Goal: Information Seeking & Learning: Check status

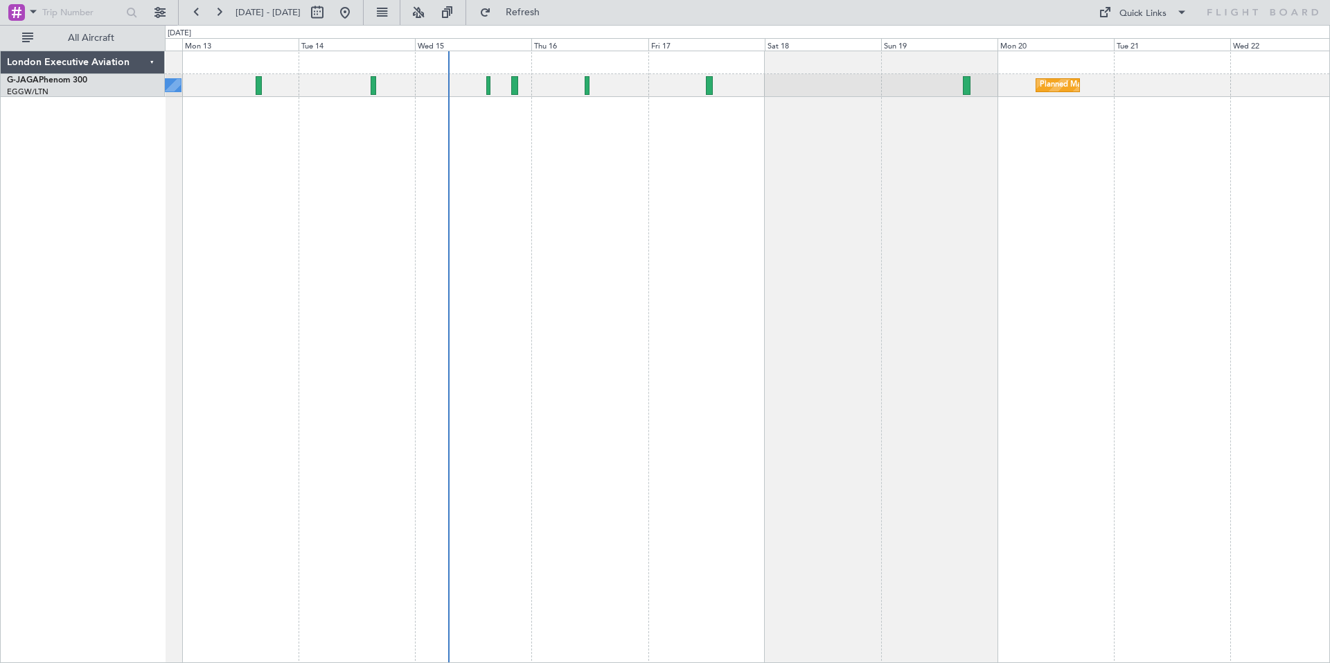
click at [878, 227] on div "No Crew Planned Maint [GEOGRAPHIC_DATA] ([GEOGRAPHIC_DATA])" at bounding box center [748, 357] width 1166 height 613
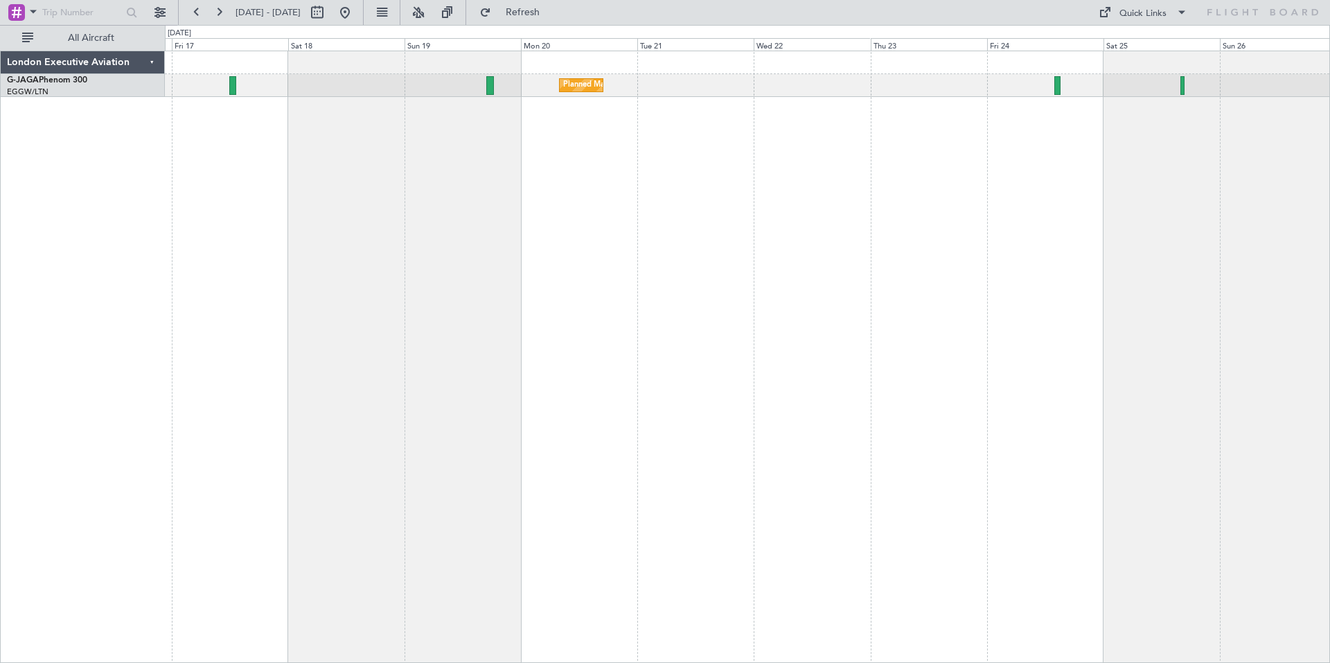
click at [660, 213] on div "Planned Maint [GEOGRAPHIC_DATA] ([GEOGRAPHIC_DATA])" at bounding box center [748, 357] width 1166 height 613
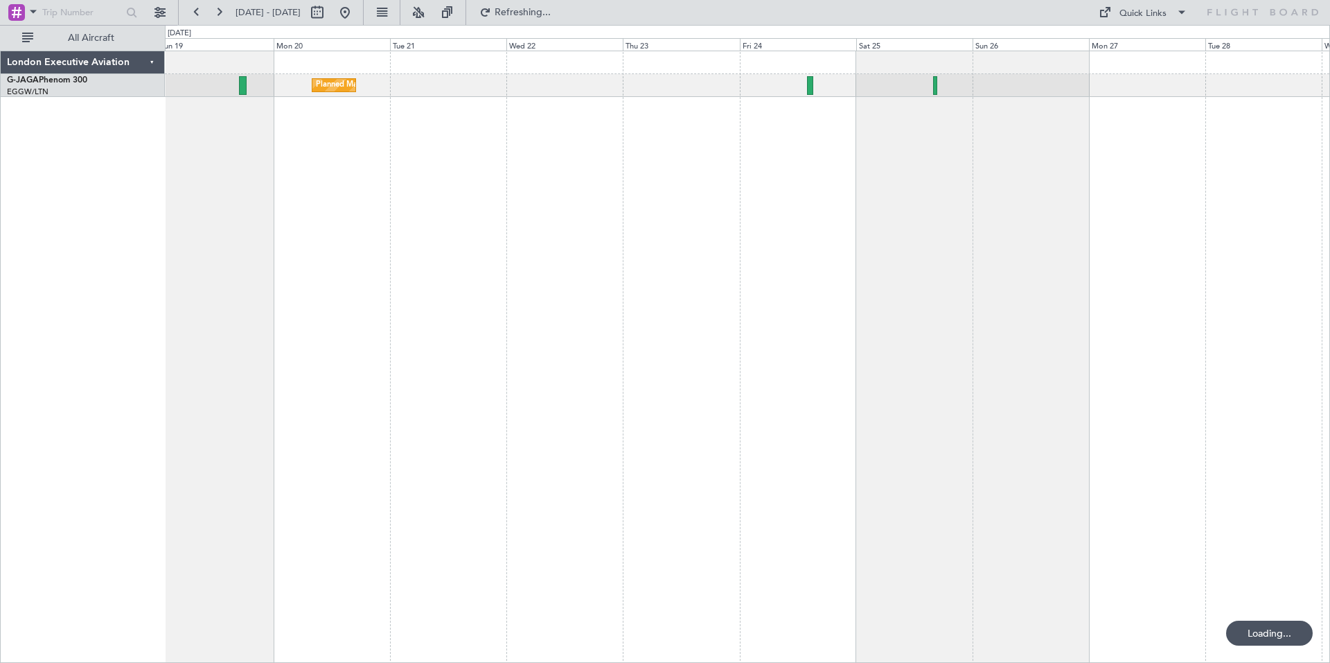
click at [812, 208] on div "Planned Maint [GEOGRAPHIC_DATA] ([GEOGRAPHIC_DATA])" at bounding box center [748, 357] width 1166 height 613
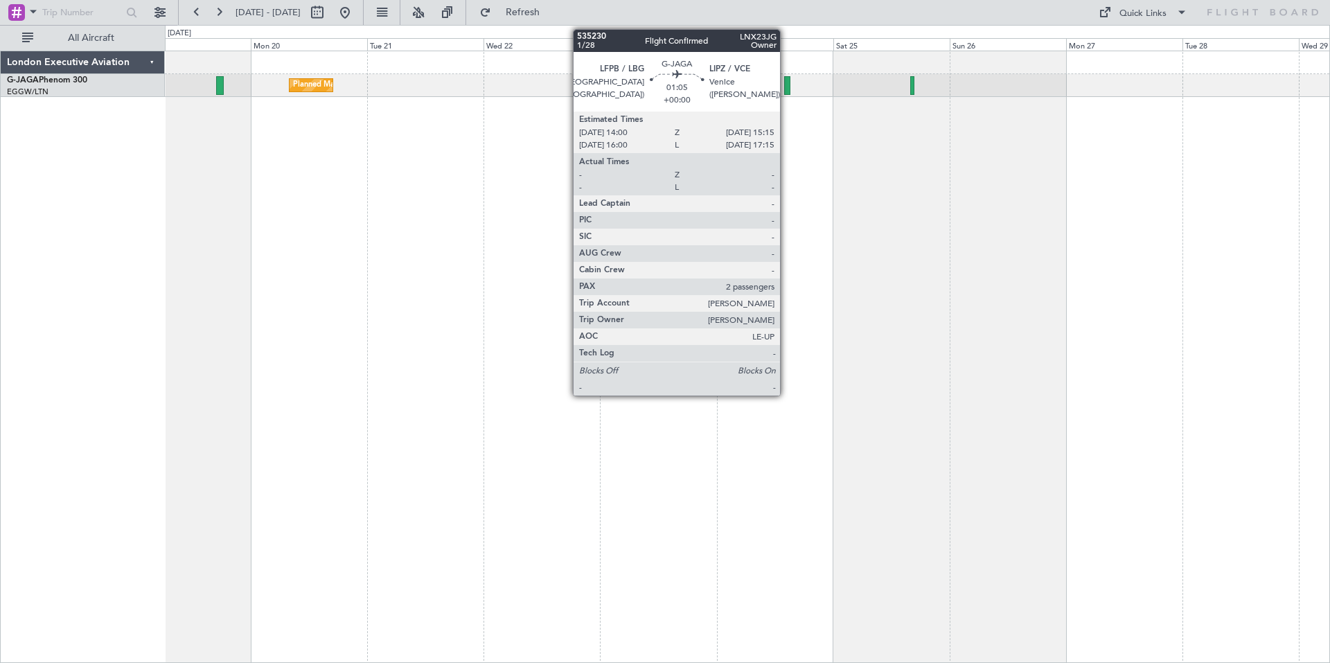
click at [787, 89] on div at bounding box center [787, 85] width 6 height 19
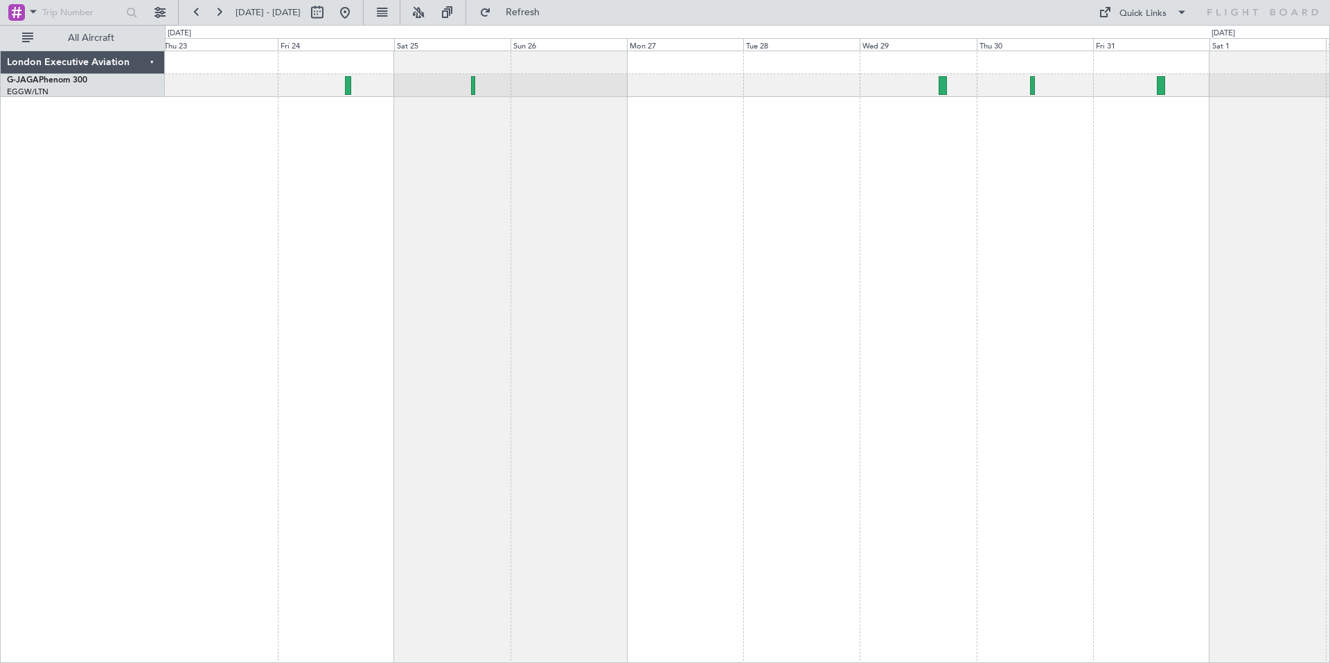
click at [477, 323] on div "Planned Maint [GEOGRAPHIC_DATA] ([GEOGRAPHIC_DATA])" at bounding box center [748, 357] width 1166 height 613
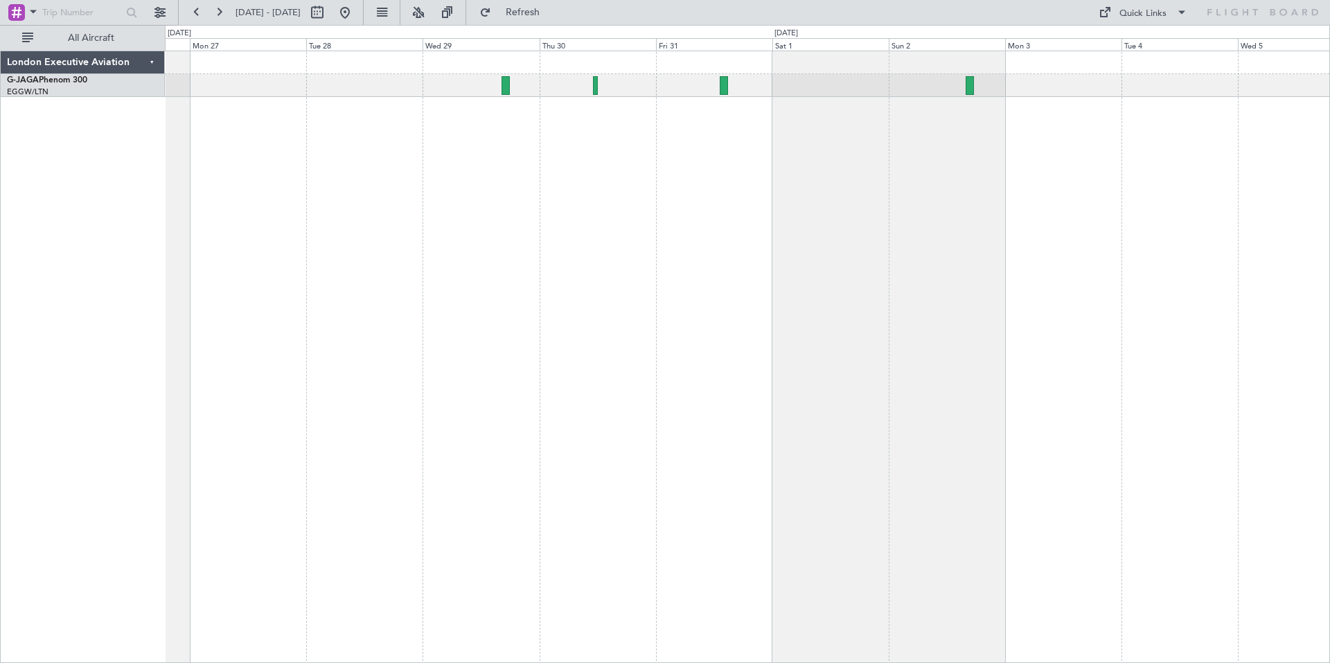
click at [486, 283] on div at bounding box center [748, 357] width 1166 height 613
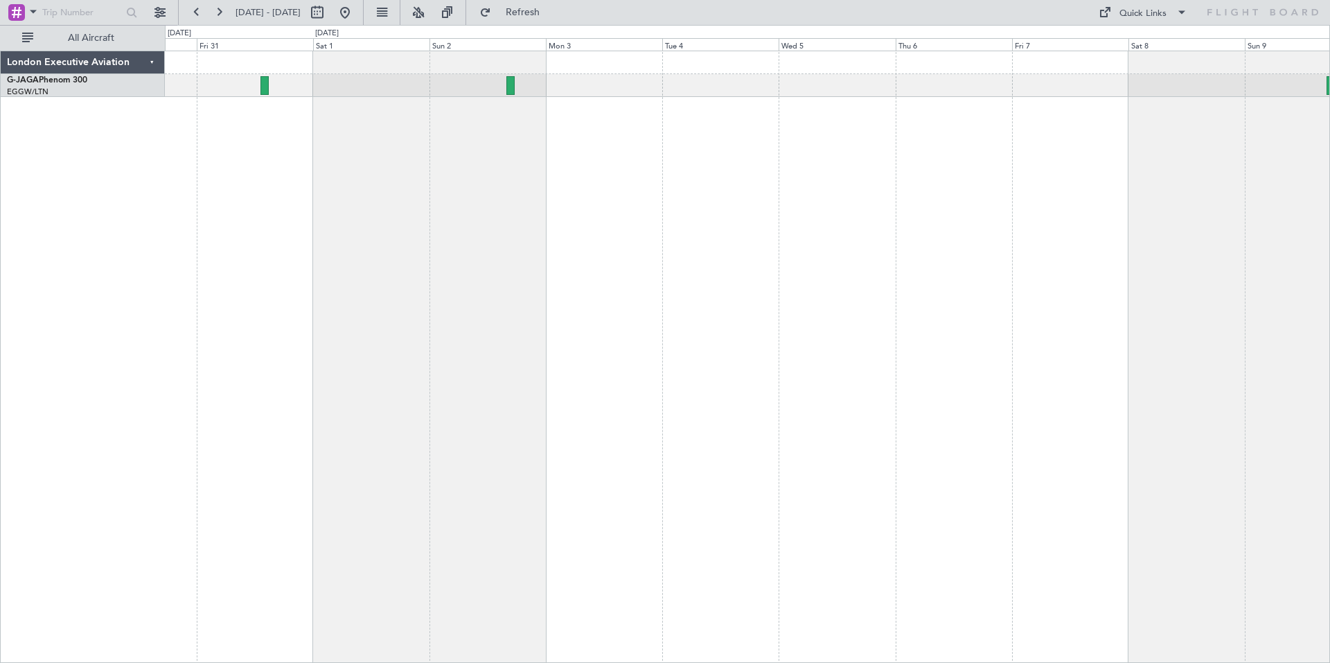
click at [595, 118] on div at bounding box center [748, 357] width 1166 height 613
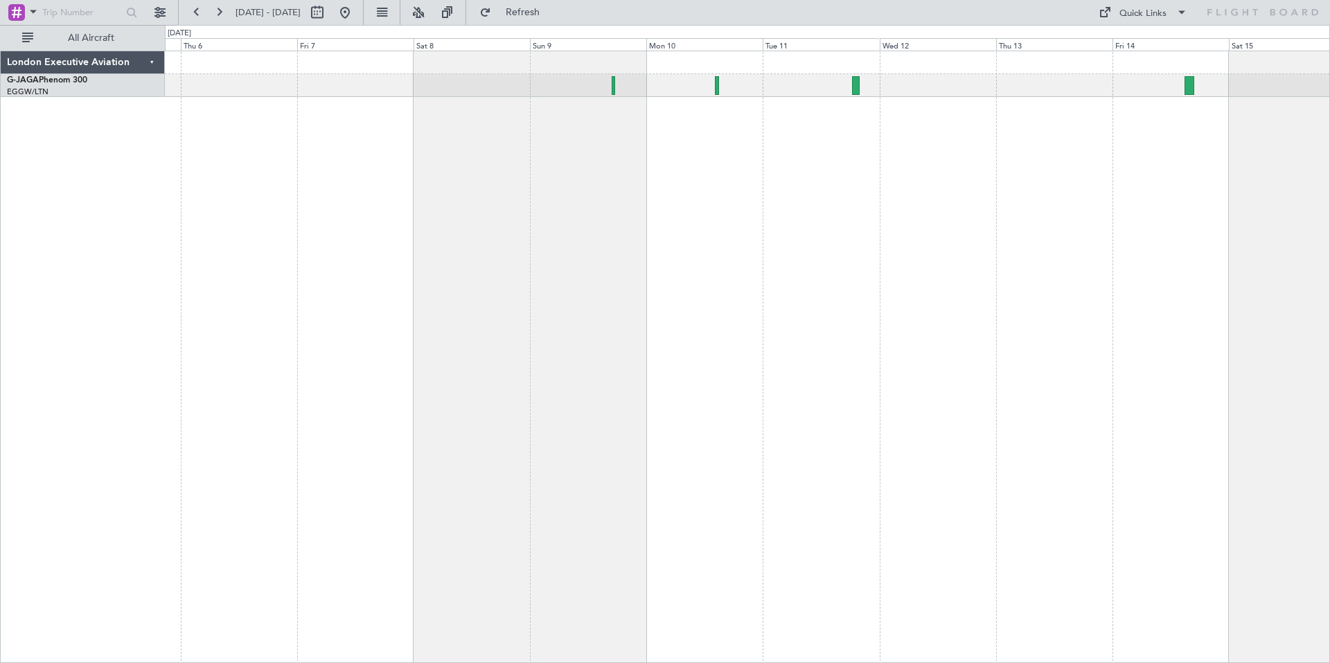
click at [409, 156] on div at bounding box center [748, 357] width 1166 height 613
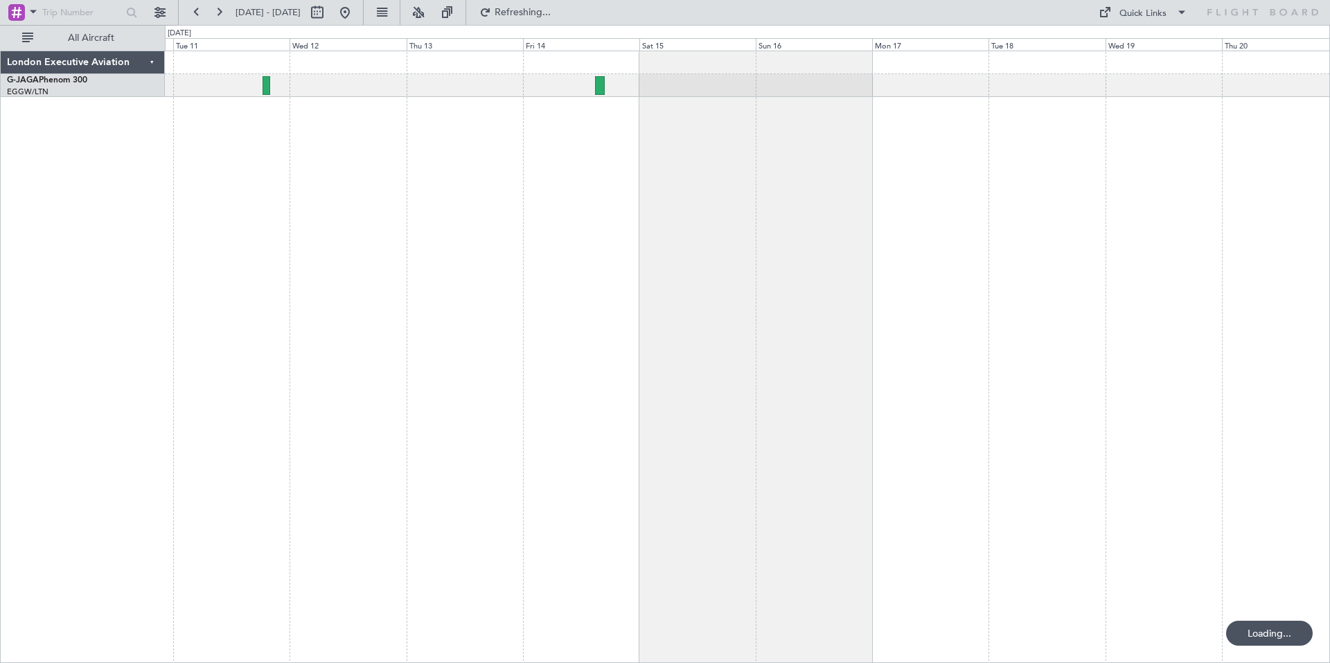
click at [657, 292] on div at bounding box center [748, 357] width 1166 height 613
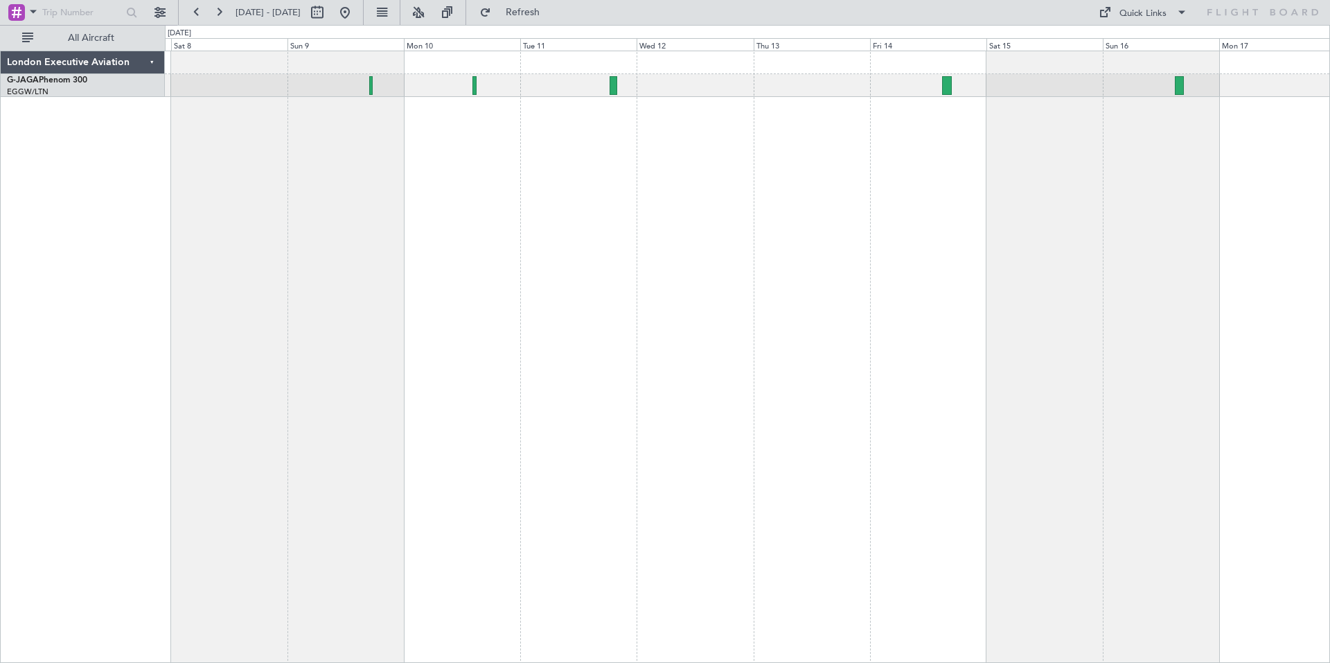
click at [863, 329] on div at bounding box center [748, 357] width 1166 height 613
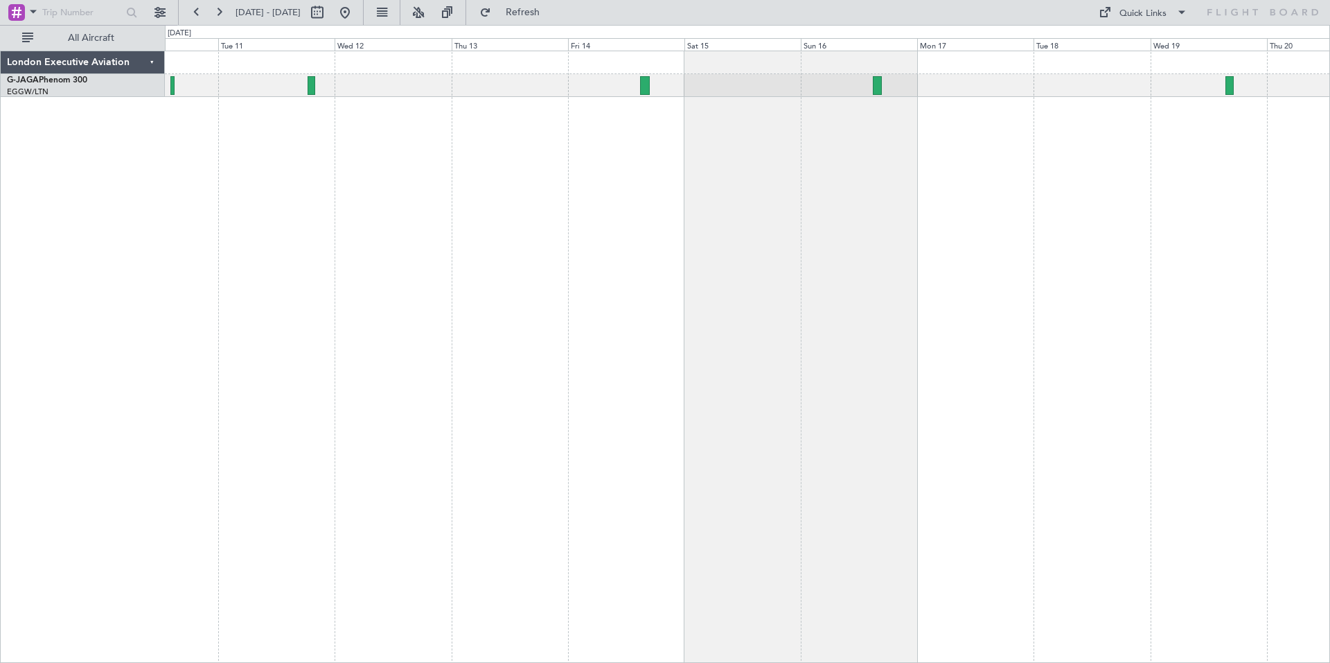
click at [507, 338] on div at bounding box center [748, 357] width 1166 height 613
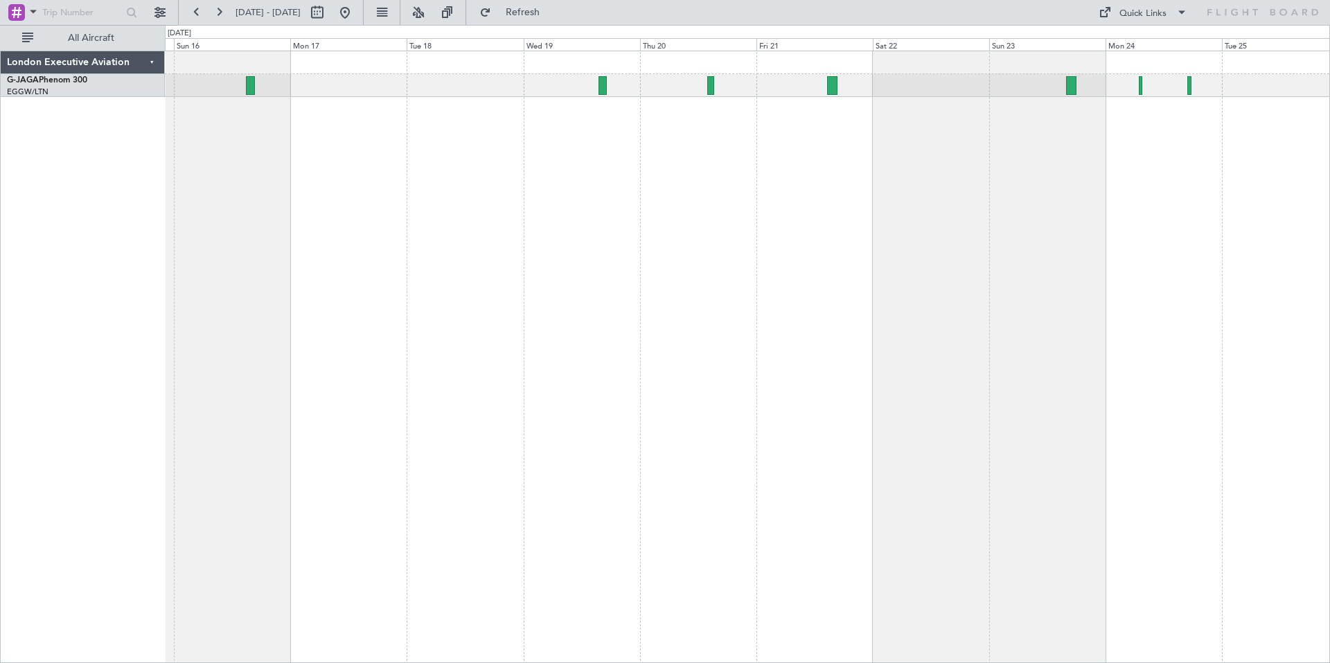
click at [461, 179] on div at bounding box center [748, 357] width 1166 height 613
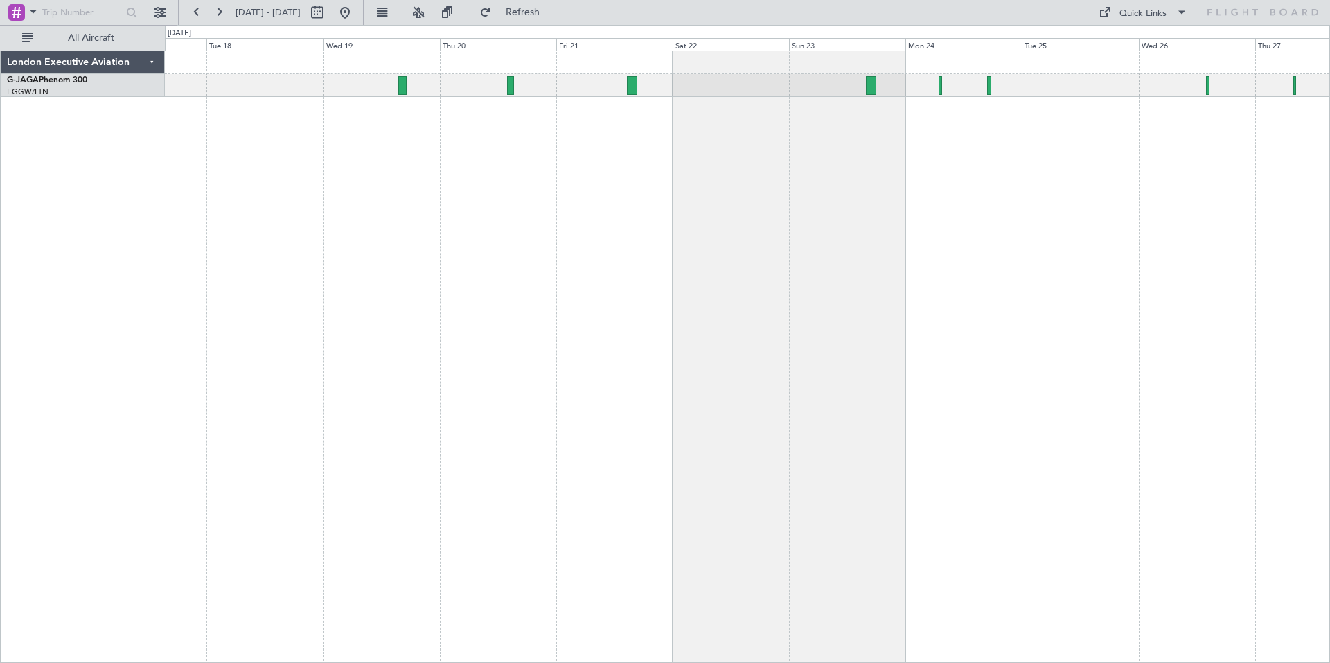
click at [700, 163] on div at bounding box center [748, 357] width 1166 height 613
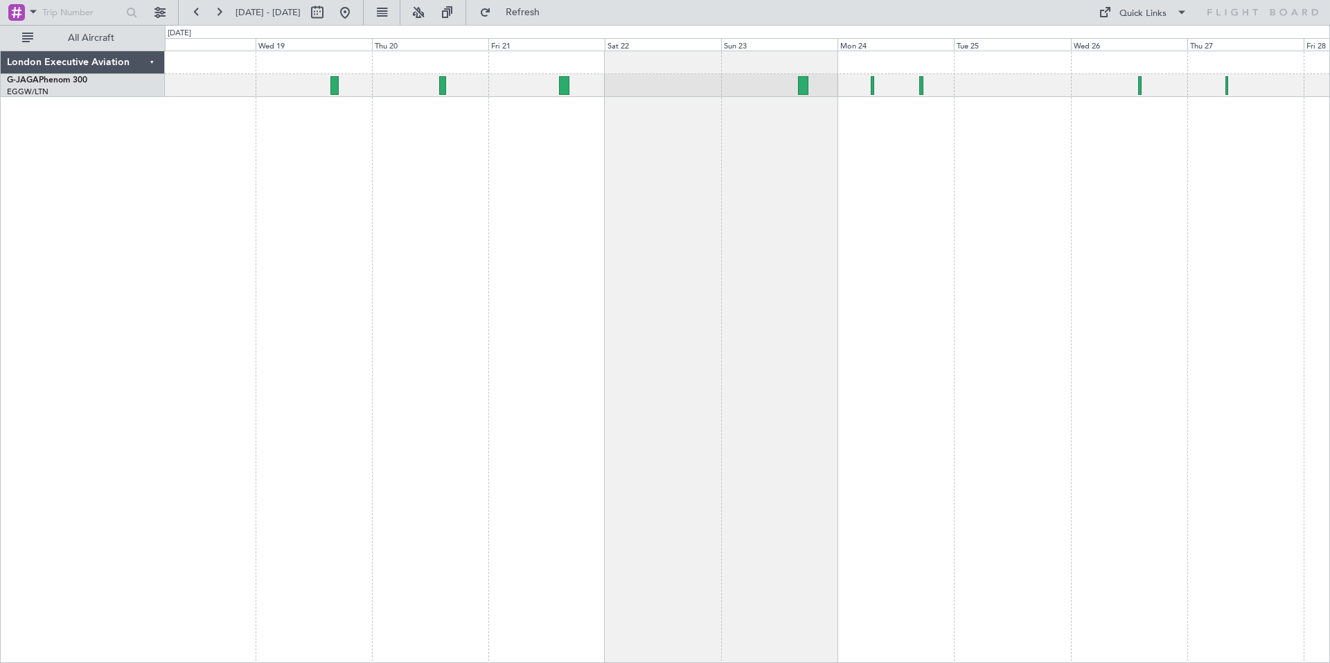
click at [880, 135] on div at bounding box center [748, 357] width 1166 height 613
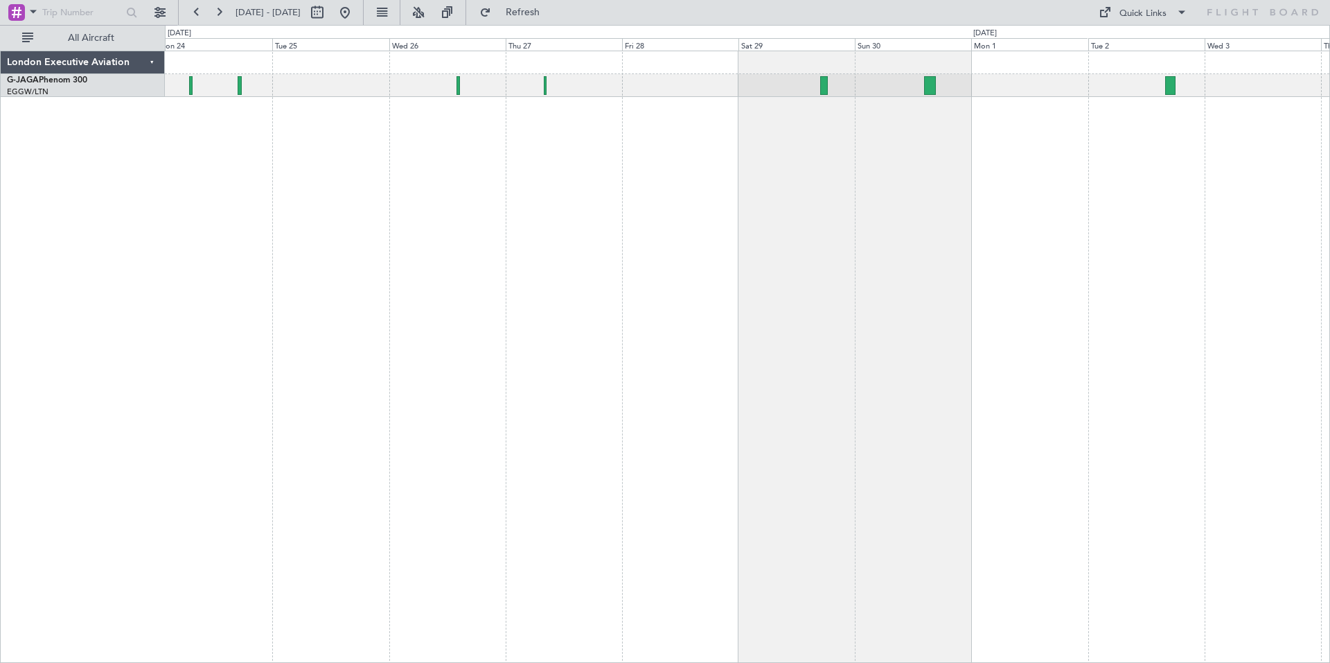
click at [566, 211] on div at bounding box center [748, 357] width 1166 height 613
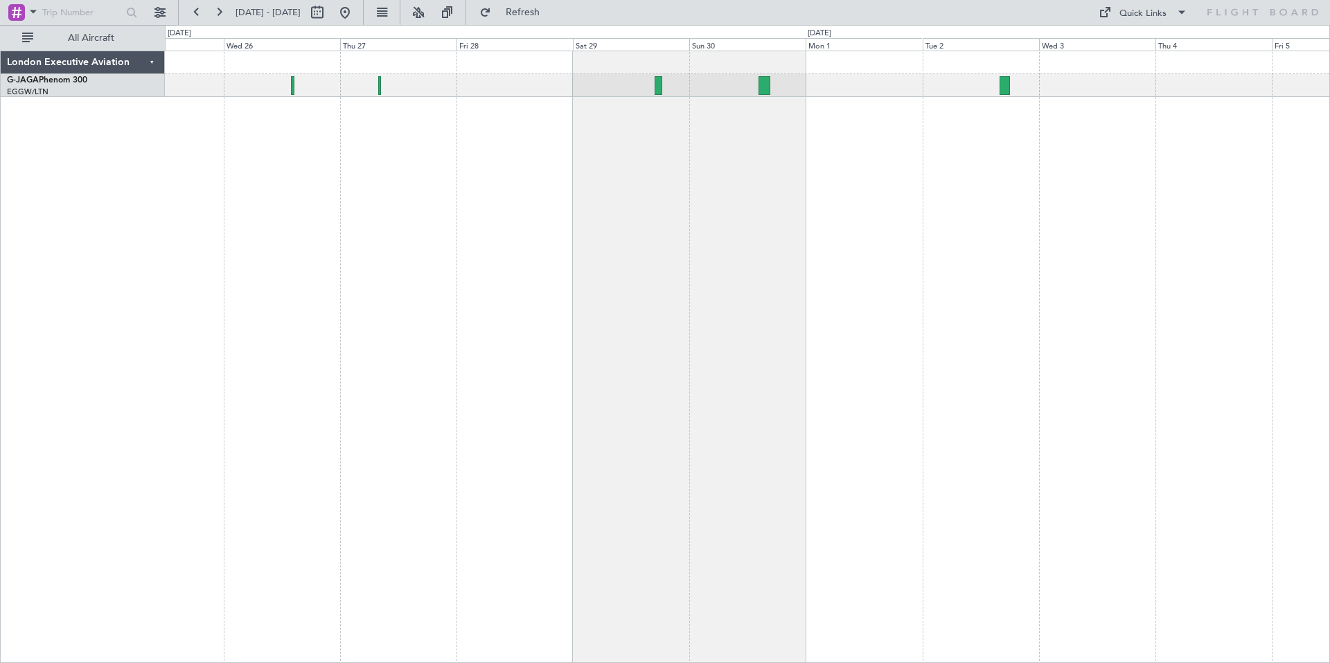
click at [935, 159] on div at bounding box center [748, 357] width 1166 height 613
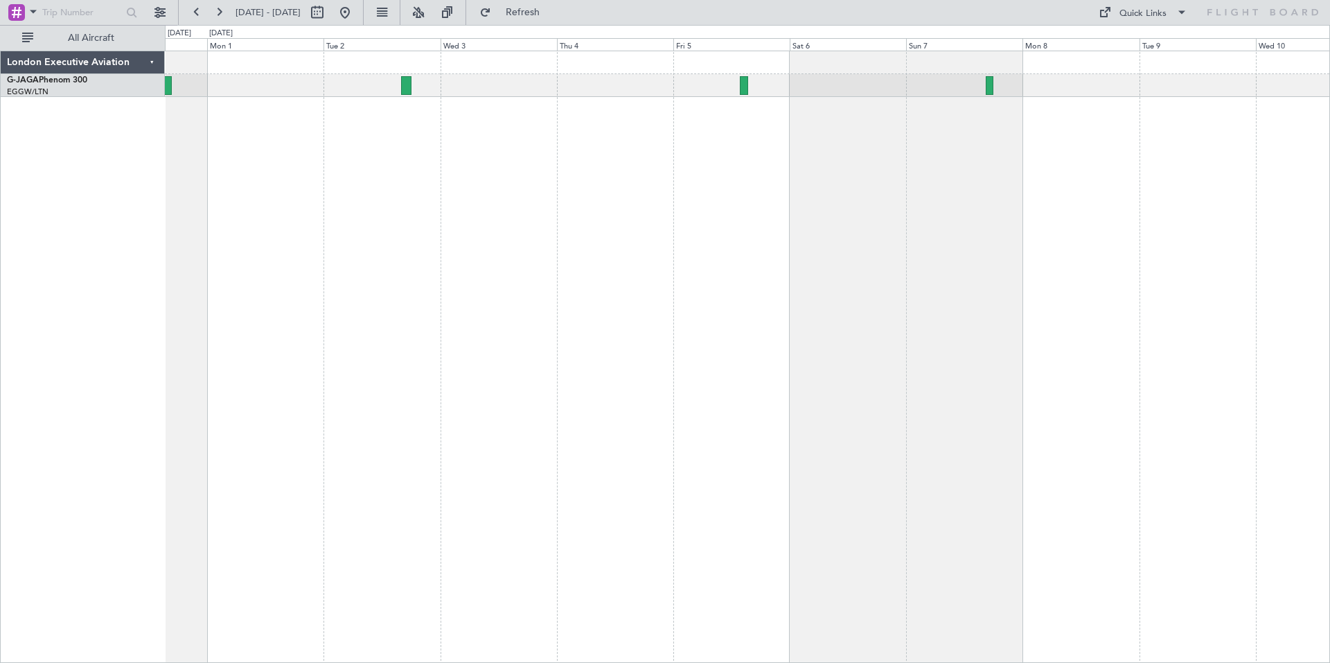
click at [524, 134] on div at bounding box center [748, 357] width 1166 height 613
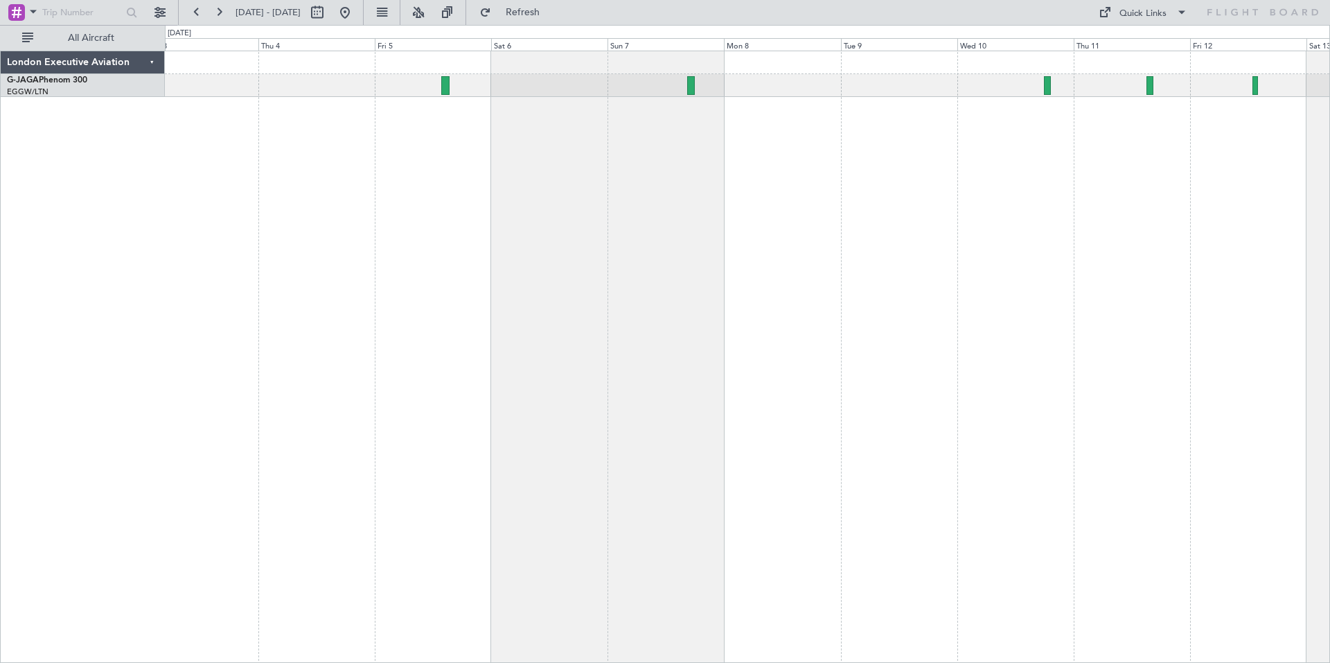
click at [788, 207] on div at bounding box center [748, 357] width 1166 height 613
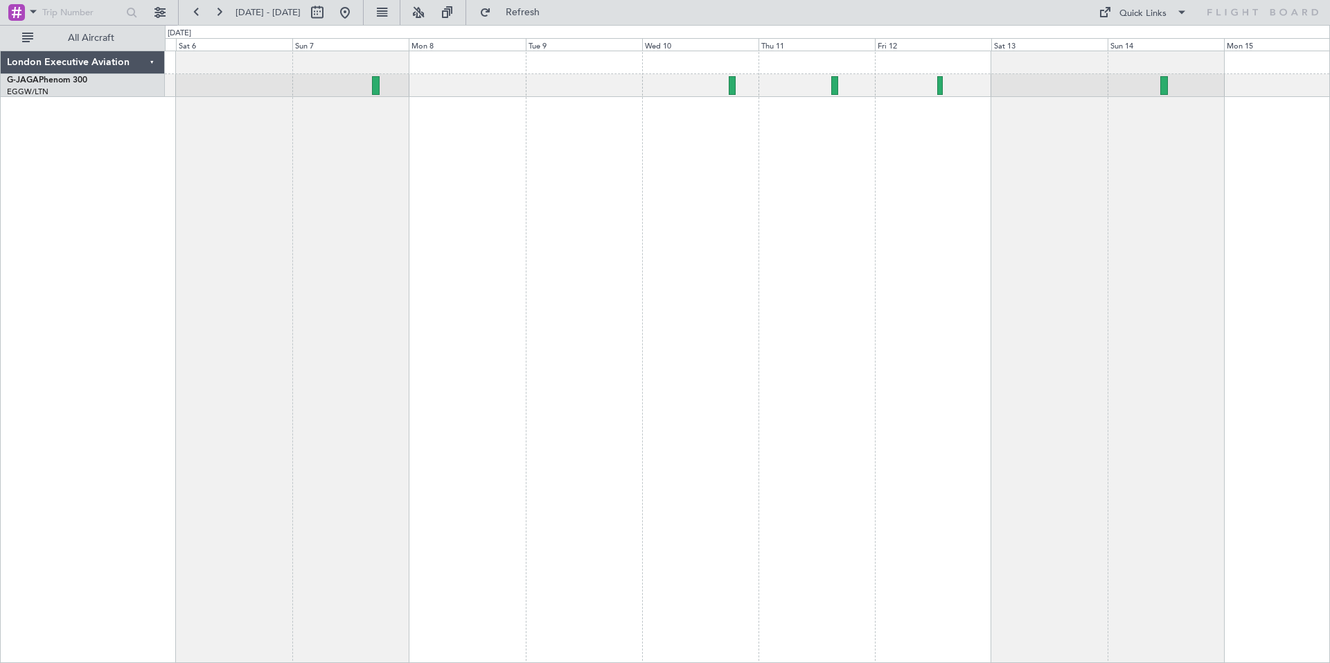
click at [900, 163] on div at bounding box center [748, 357] width 1166 height 613
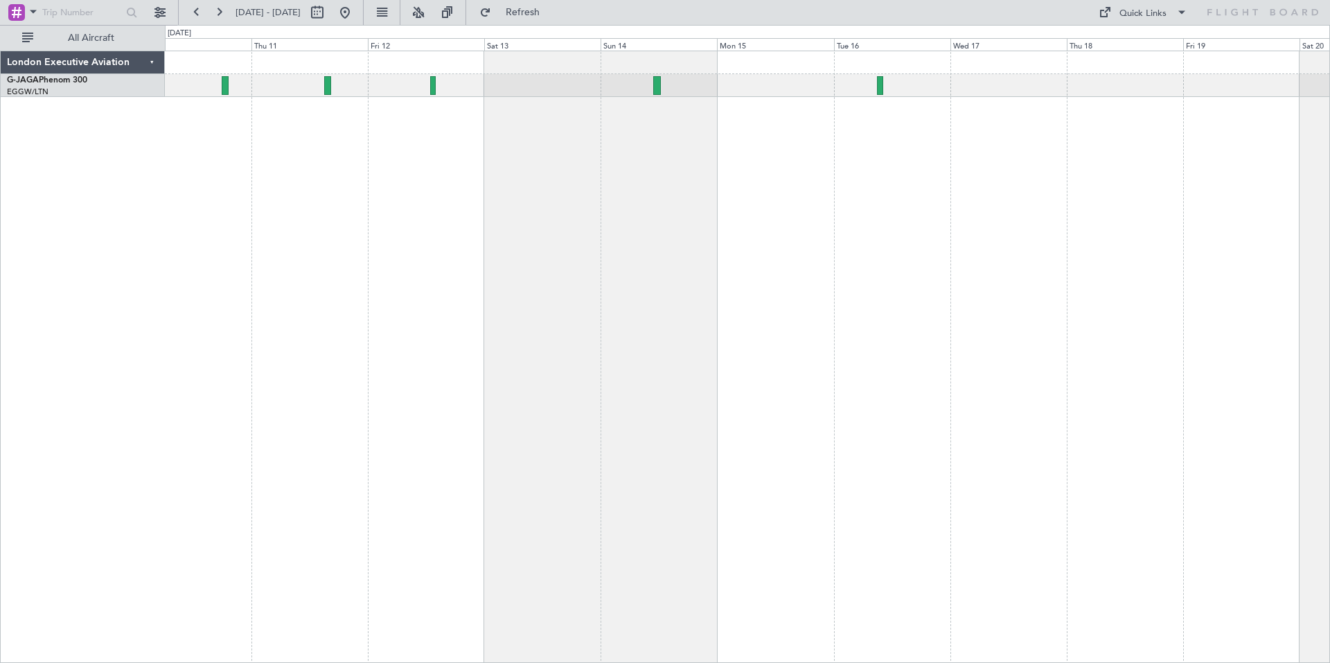
click at [717, 159] on div at bounding box center [748, 357] width 1166 height 613
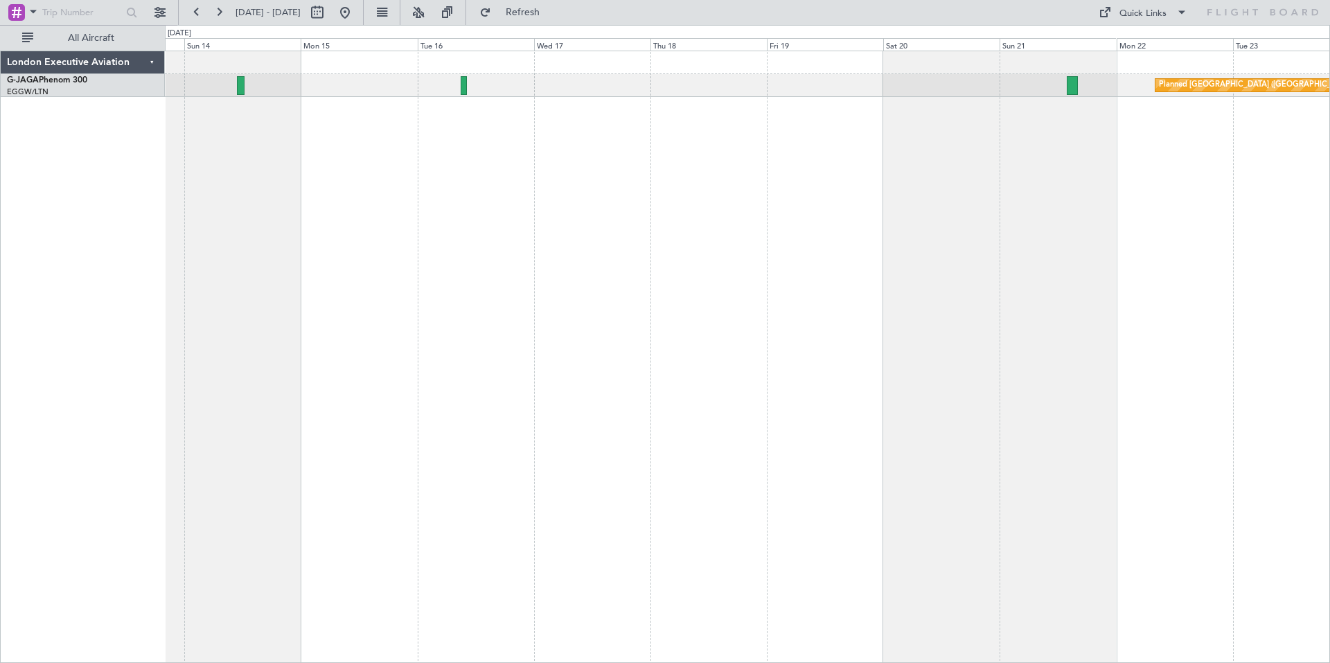
click at [624, 129] on div "Planned [GEOGRAPHIC_DATA] ([GEOGRAPHIC_DATA])" at bounding box center [748, 357] width 1166 height 613
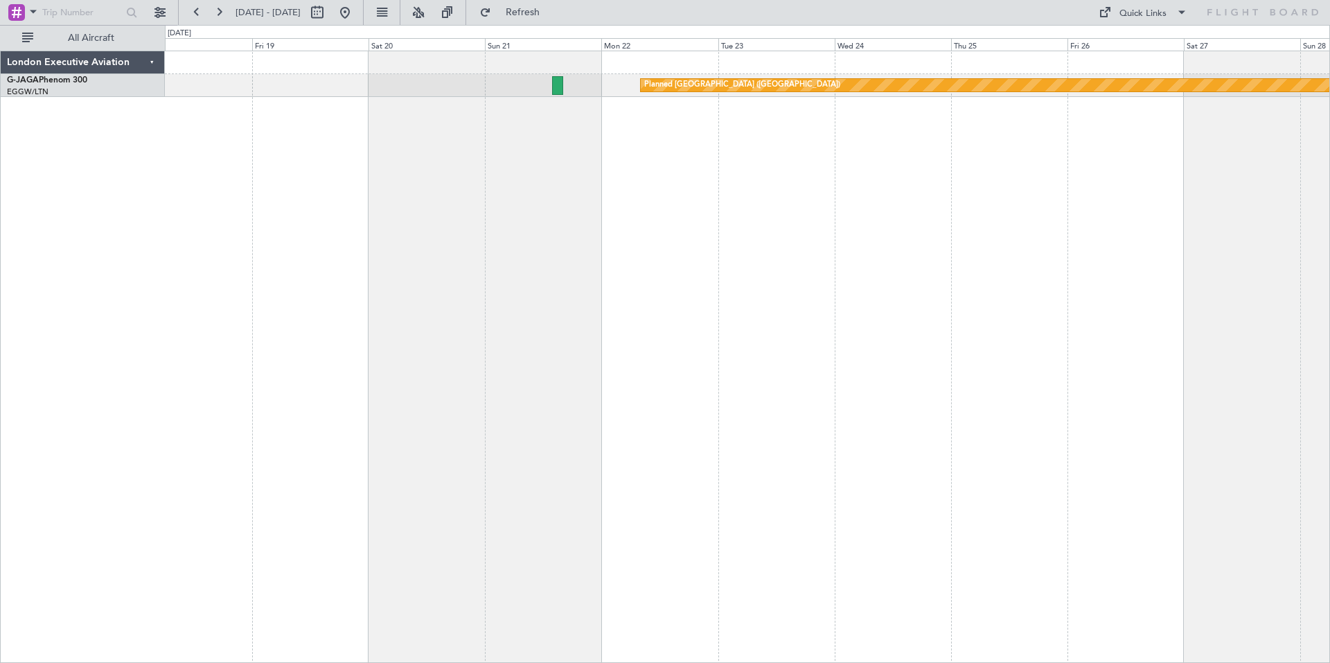
click at [676, 95] on div "Planned [GEOGRAPHIC_DATA] ([GEOGRAPHIC_DATA])" at bounding box center [748, 357] width 1166 height 613
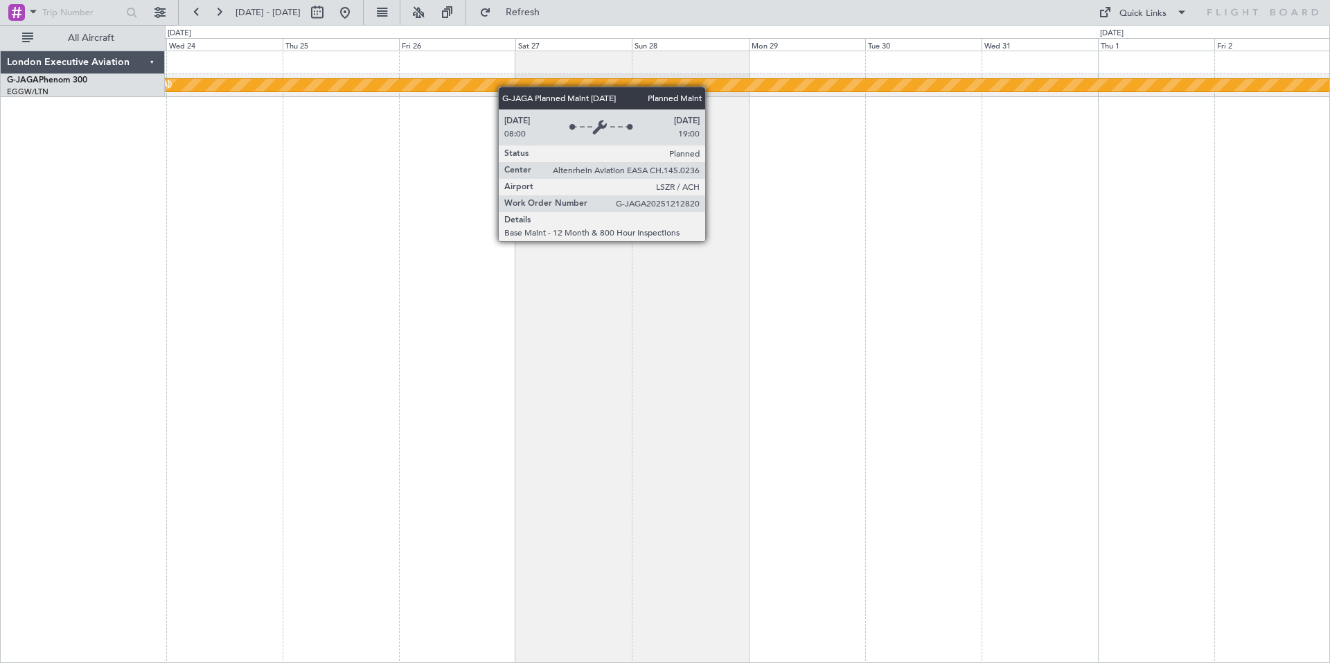
click at [383, 86] on div "Planned [GEOGRAPHIC_DATA] ([GEOGRAPHIC_DATA])" at bounding box center [748, 357] width 1166 height 613
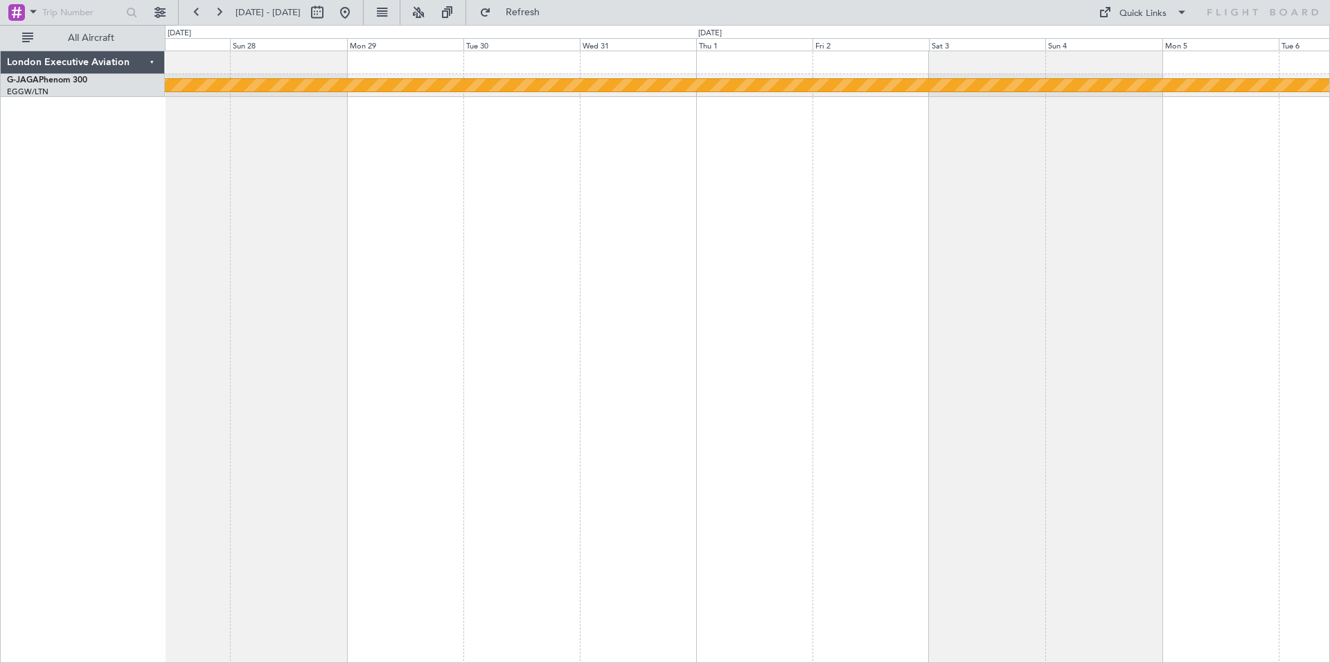
click at [535, 125] on div "Planned [GEOGRAPHIC_DATA] ([GEOGRAPHIC_DATA])" at bounding box center [748, 357] width 1166 height 613
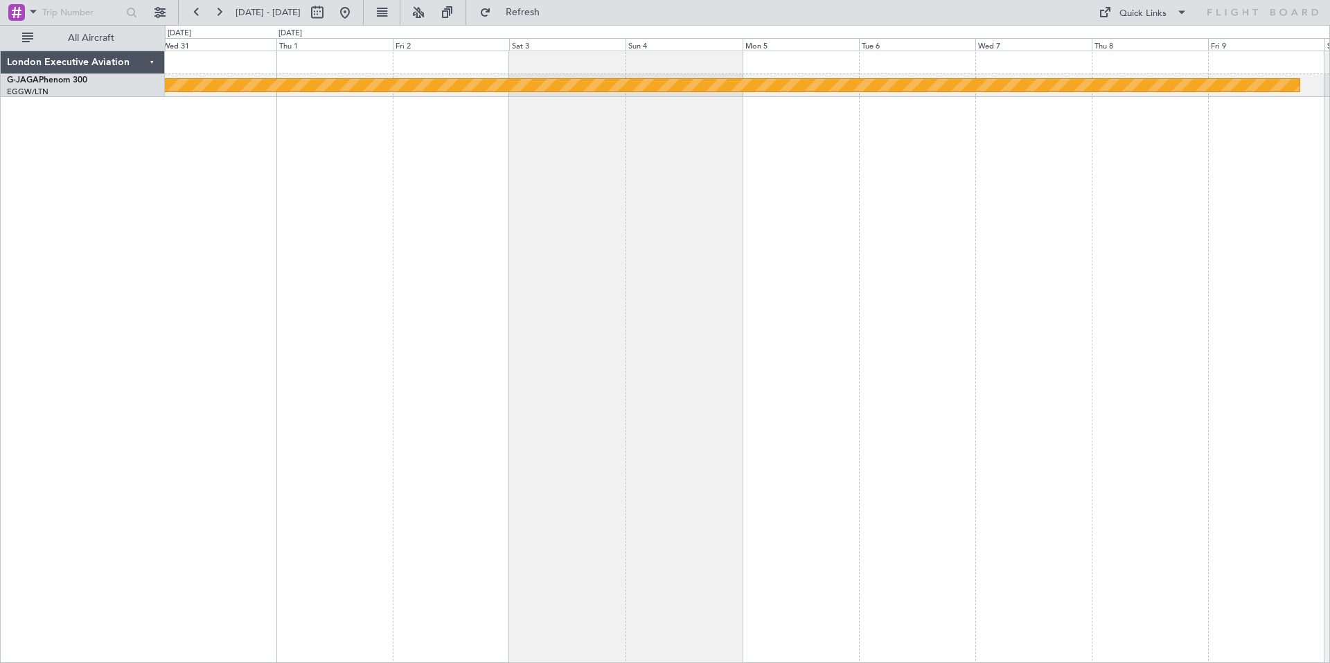
click at [599, 80] on div "Planned [GEOGRAPHIC_DATA] ([GEOGRAPHIC_DATA])" at bounding box center [748, 357] width 1166 height 613
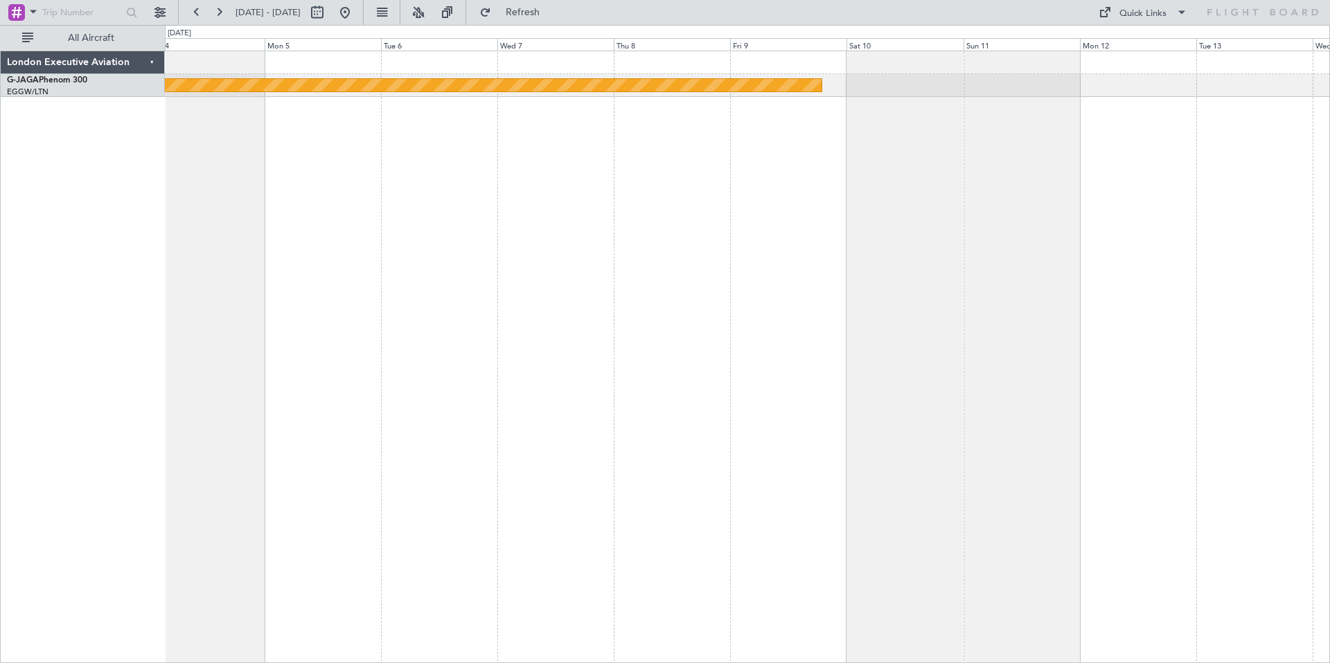
click at [689, 46] on div "Planned [GEOGRAPHIC_DATA] ([GEOGRAPHIC_DATA]) London Executive Aviation G-JAGA …" at bounding box center [665, 344] width 1330 height 638
